Goal: Task Accomplishment & Management: Manage account settings

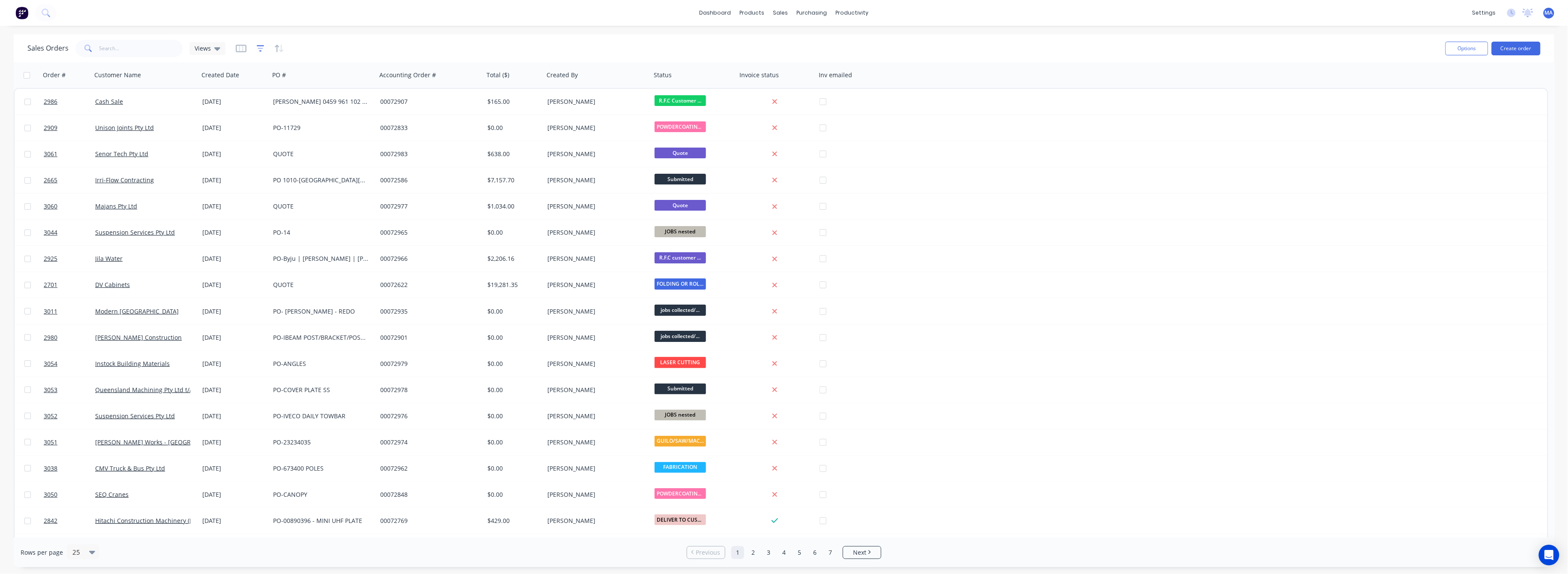
click at [258, 46] on icon "button" at bounding box center [261, 48] width 8 height 9
click at [276, 88] on button "add" at bounding box center [275, 89] width 21 height 7
click at [389, 90] on div at bounding box center [383, 93] width 16 height 16
click at [310, 219] on div "Status" at bounding box center [341, 224] width 100 height 16
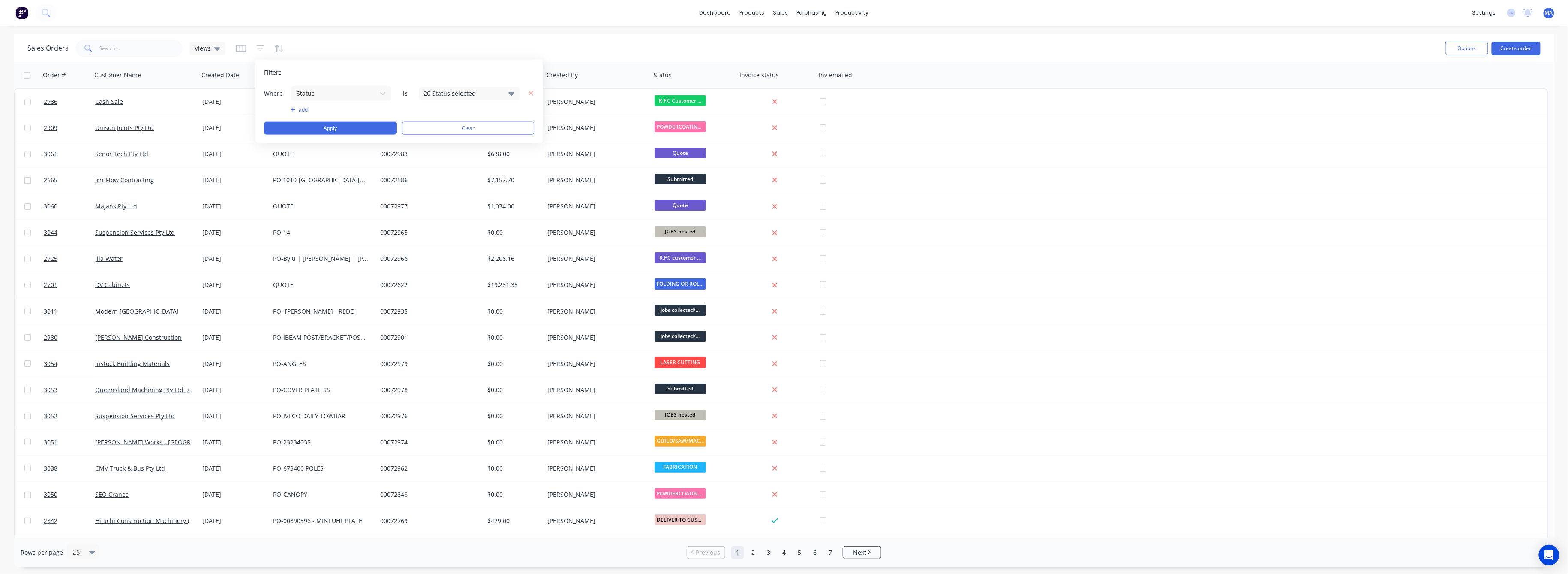
click at [511, 92] on icon at bounding box center [512, 93] width 6 height 9
click at [435, 139] on div at bounding box center [433, 140] width 17 height 17
click at [325, 126] on button "Apply" at bounding box center [330, 128] width 132 height 13
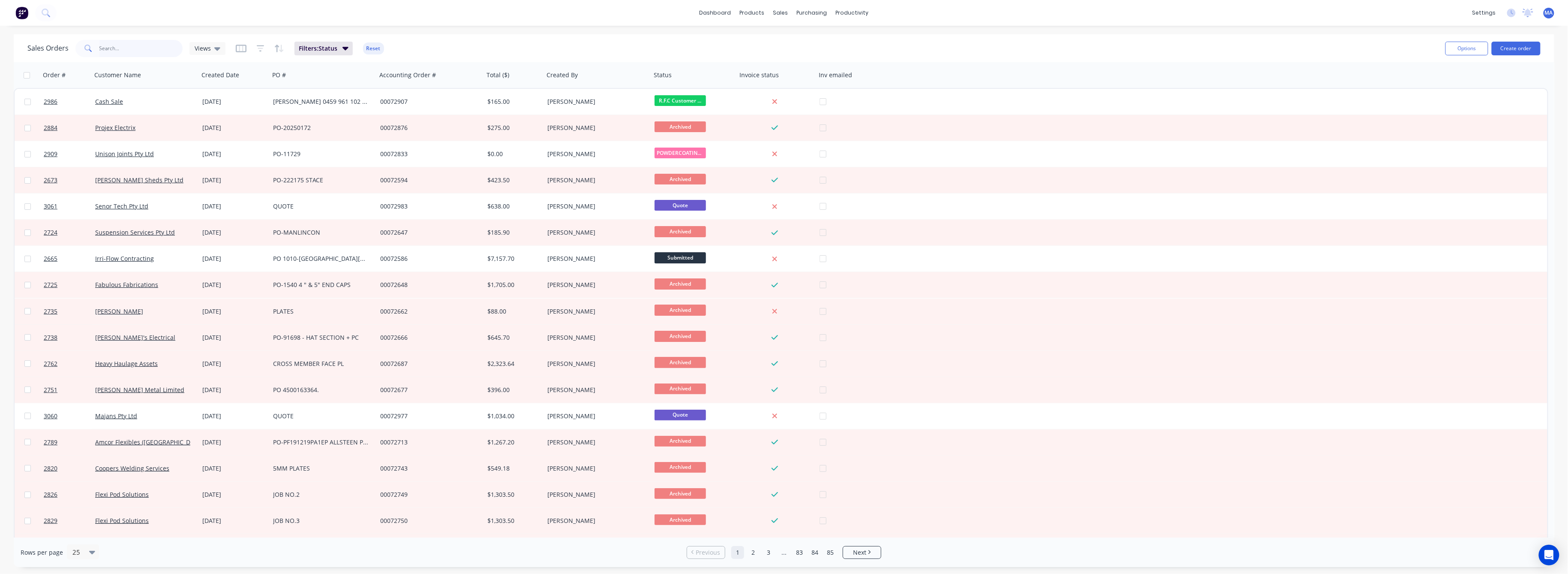
click at [105, 46] on input "text" at bounding box center [141, 48] width 83 height 17
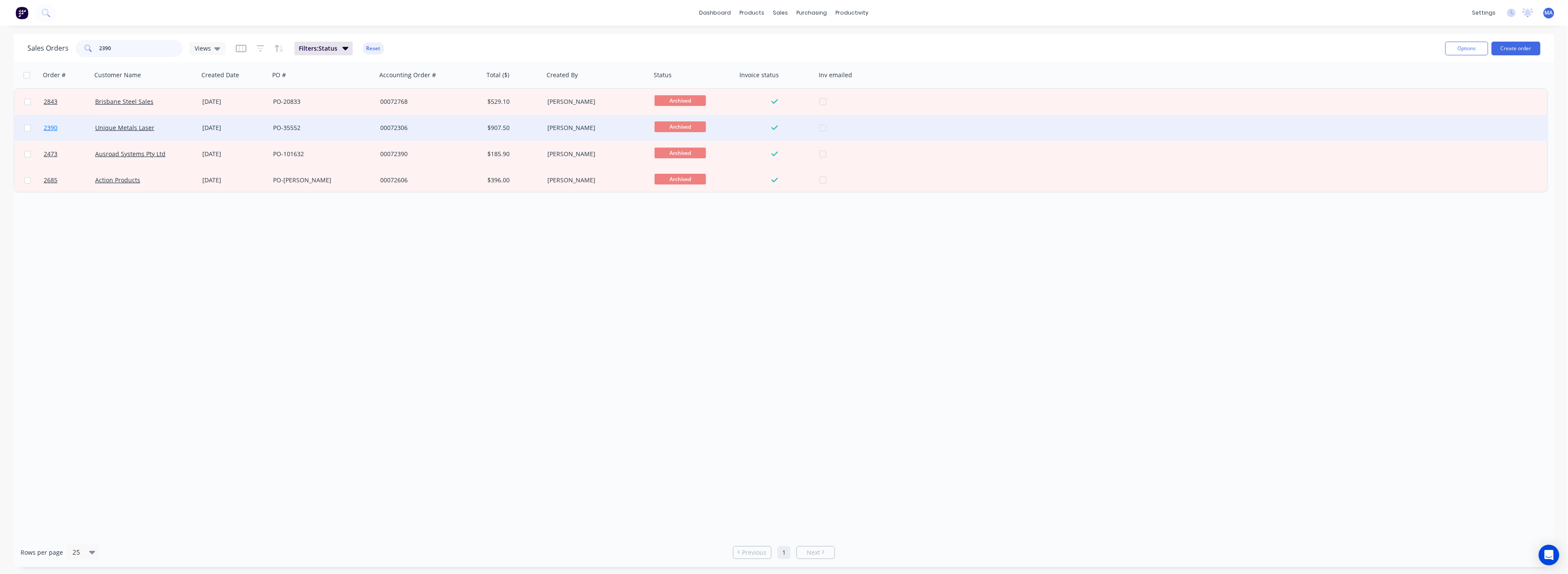
type input "2390"
click at [52, 122] on link "2390" at bounding box center [69, 127] width 51 height 26
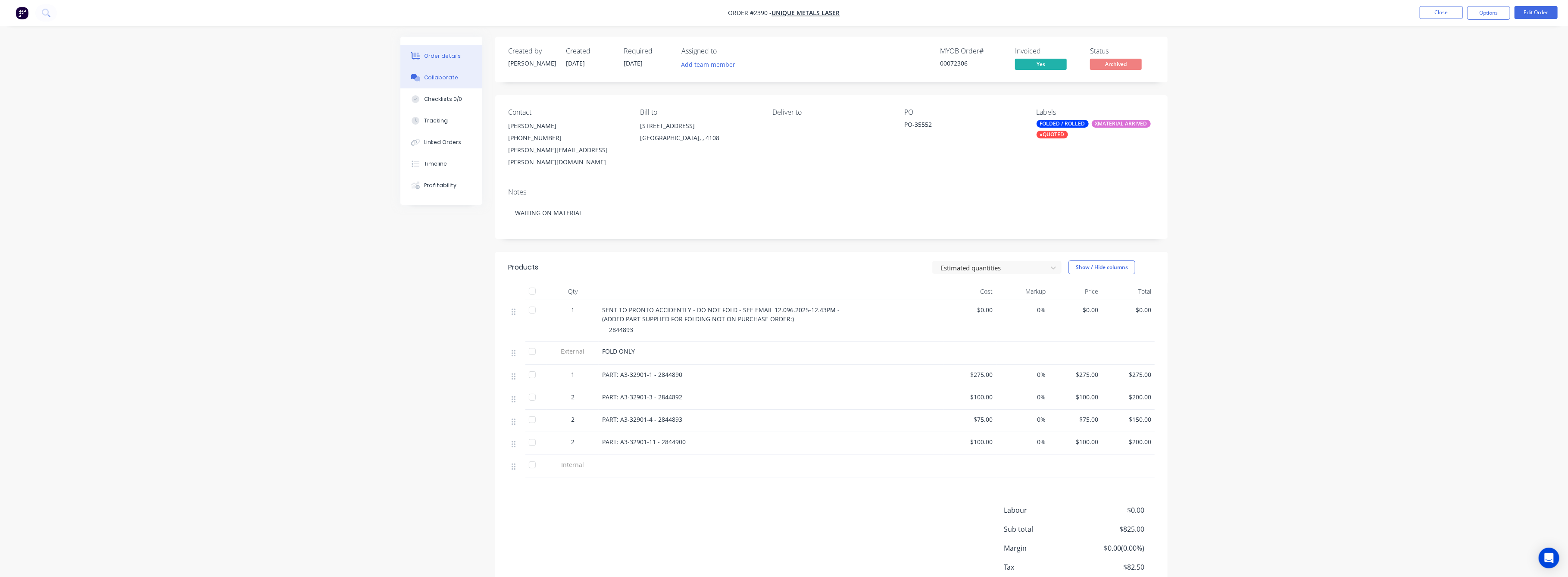
click at [435, 76] on div "Collaborate" at bounding box center [442, 77] width 34 height 8
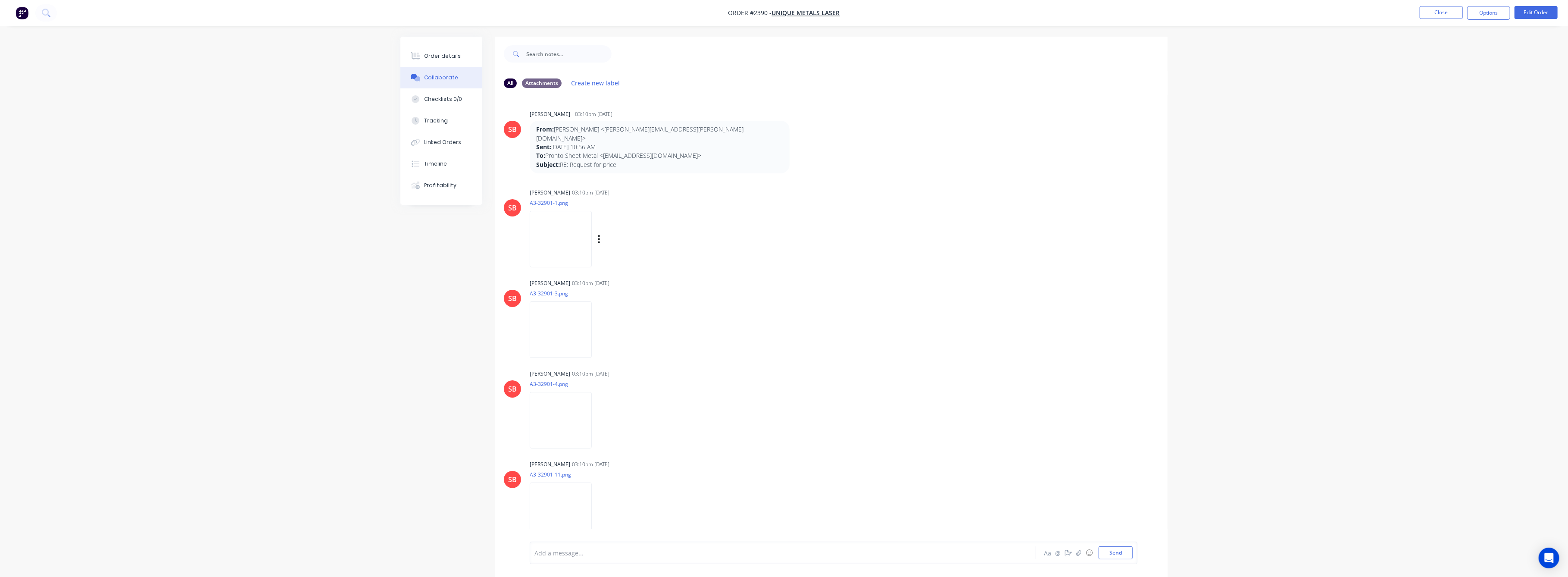
click at [579, 236] on img at bounding box center [560, 238] width 62 height 57
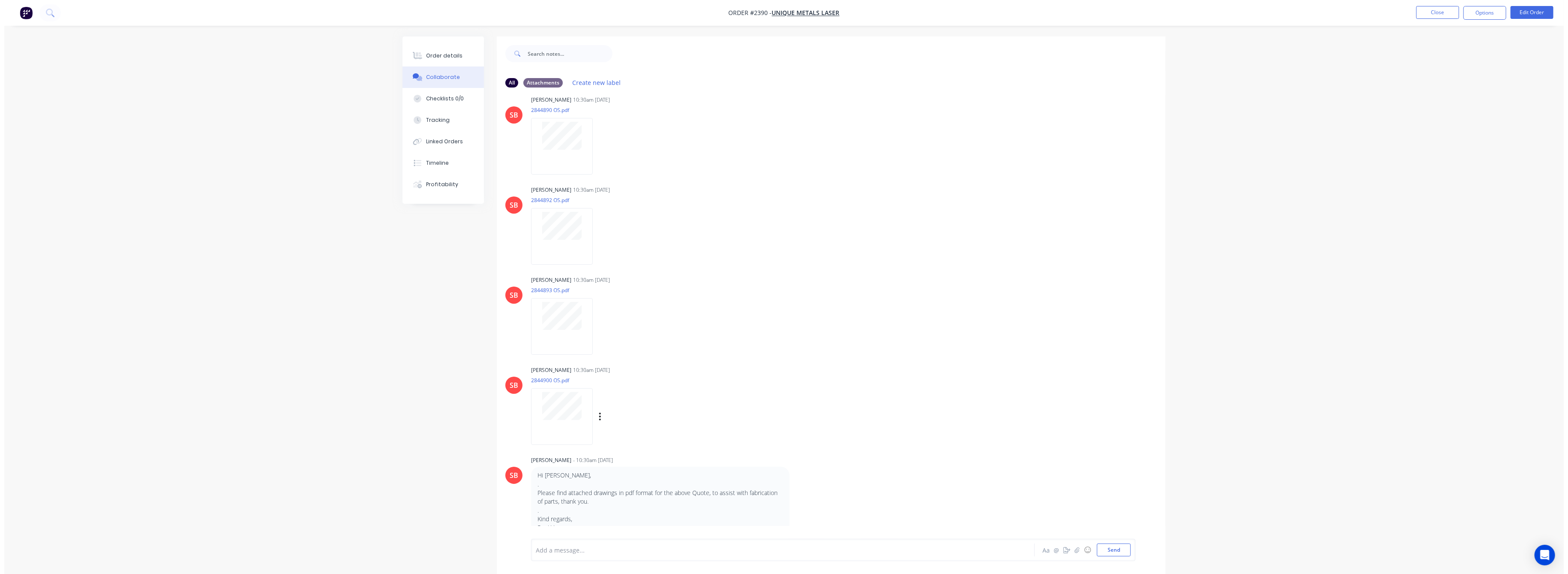
scroll to position [1258, 0]
click at [1439, 10] on button "Close" at bounding box center [1433, 12] width 43 height 13
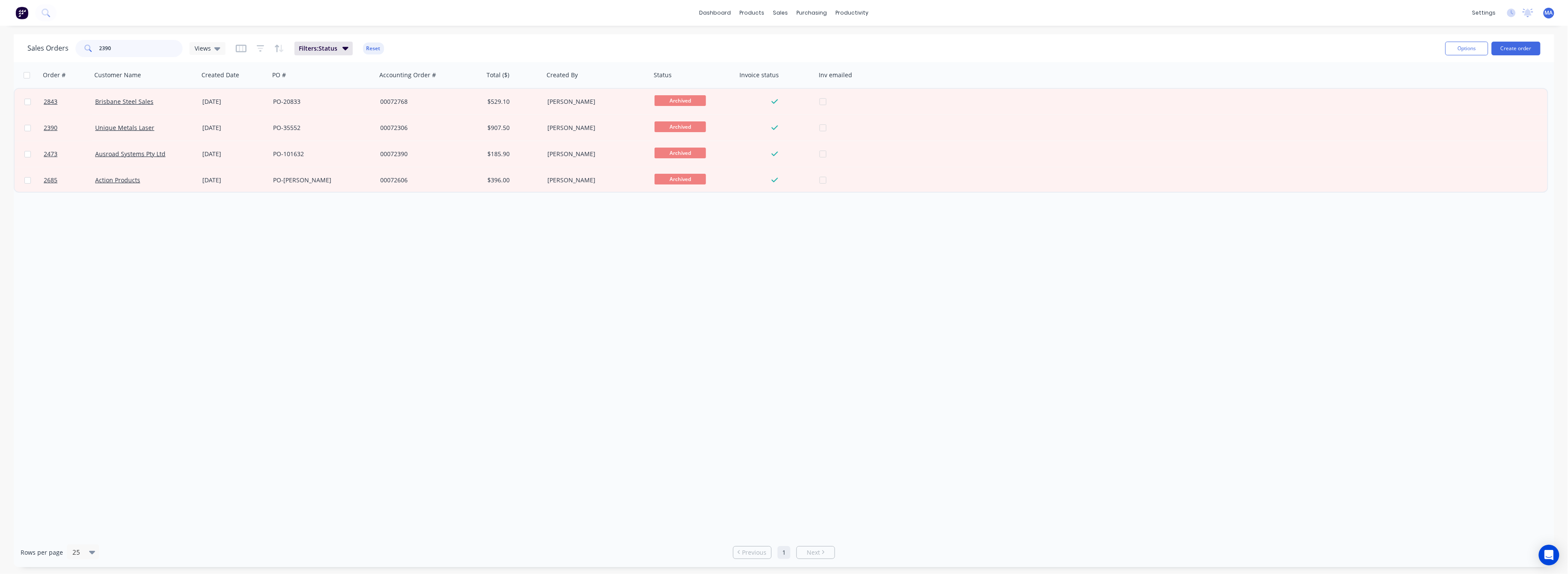
drag, startPoint x: 110, startPoint y: 47, endPoint x: 83, endPoint y: 52, distance: 27.5
click at [83, 52] on div "2390" at bounding box center [129, 48] width 107 height 17
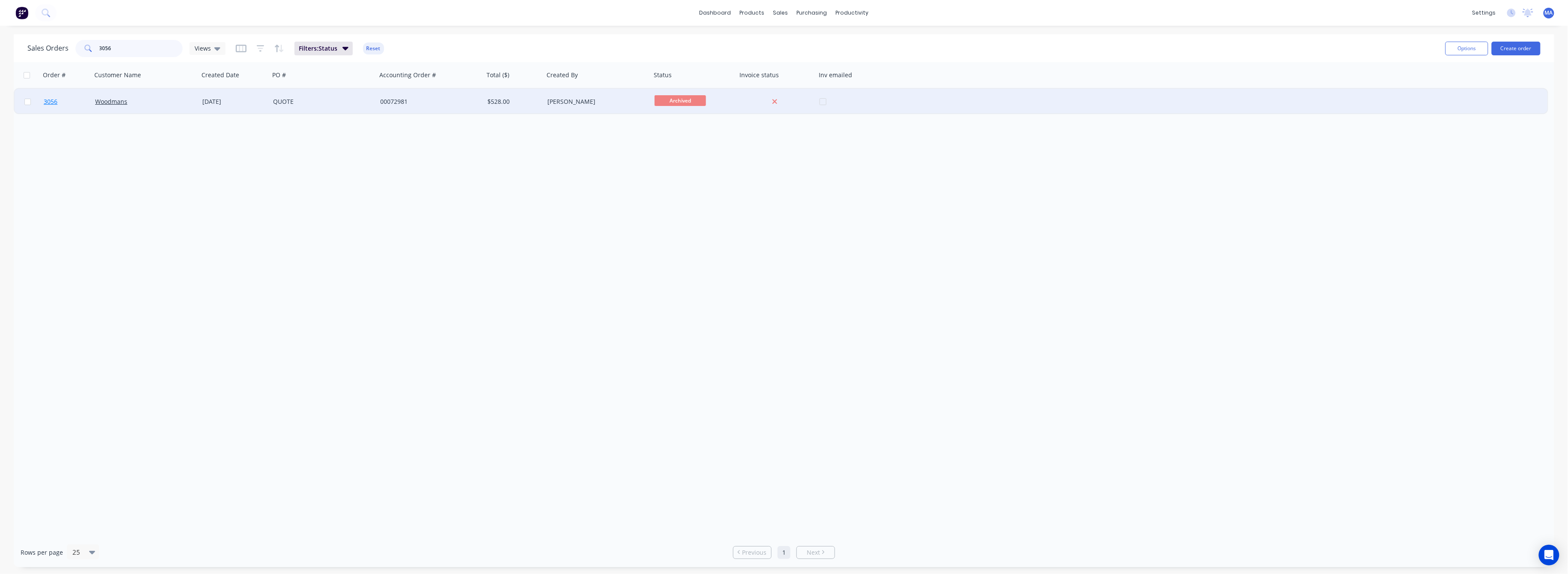
type input "3056"
click at [47, 100] on span "3056" at bounding box center [50, 102] width 14 height 9
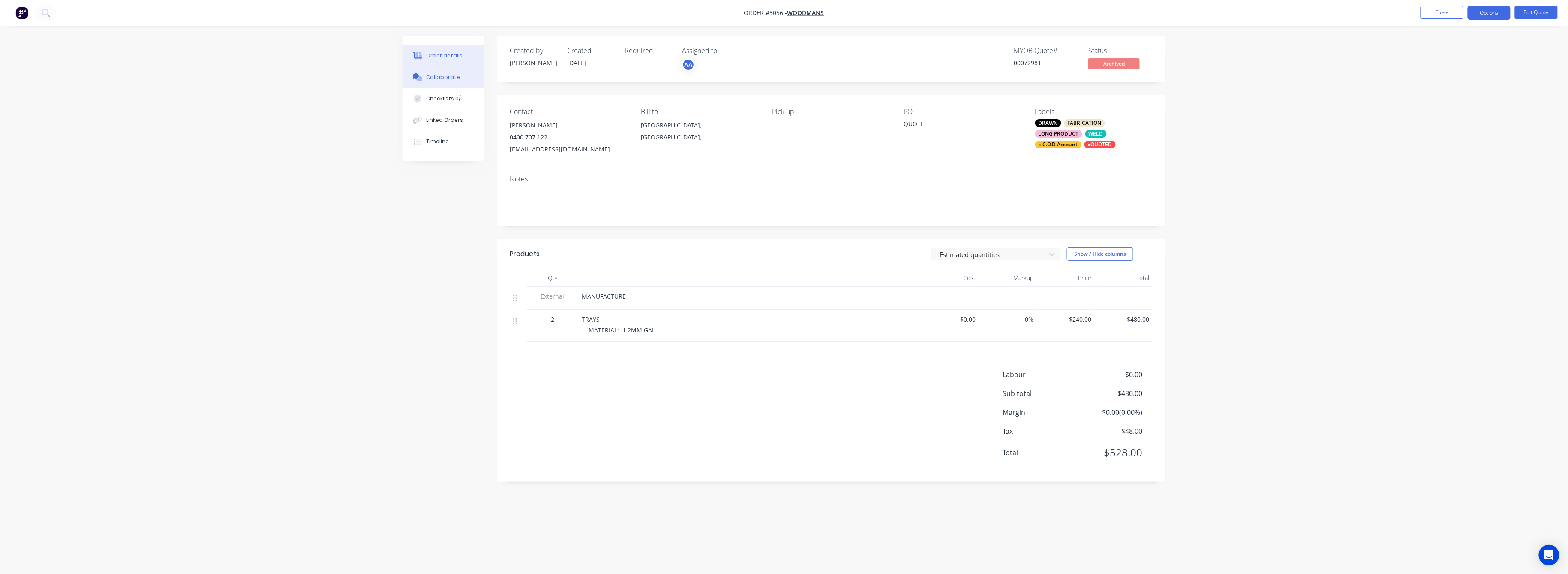
click at [441, 76] on div "Collaborate" at bounding box center [443, 77] width 34 height 8
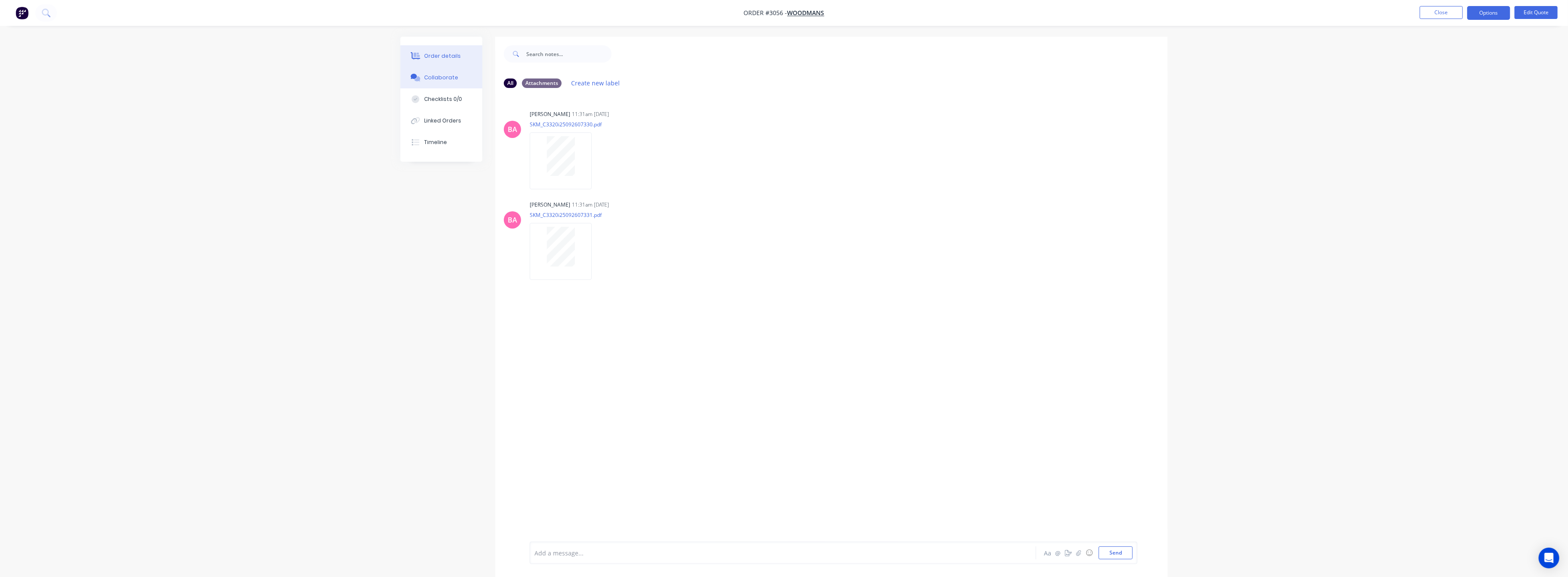
click at [447, 52] on button "Order details" at bounding box center [441, 56] width 82 height 21
